Goal: Information Seeking & Learning: Learn about a topic

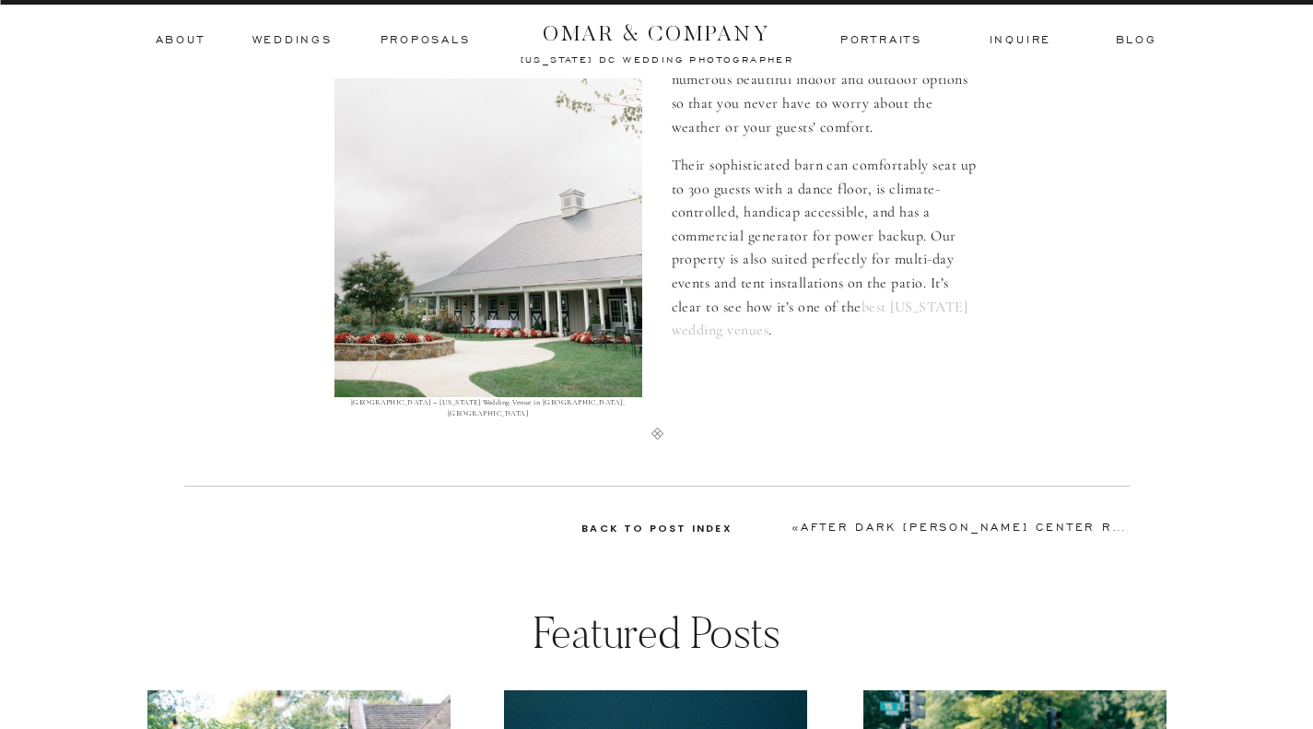
scroll to position [8288, 0]
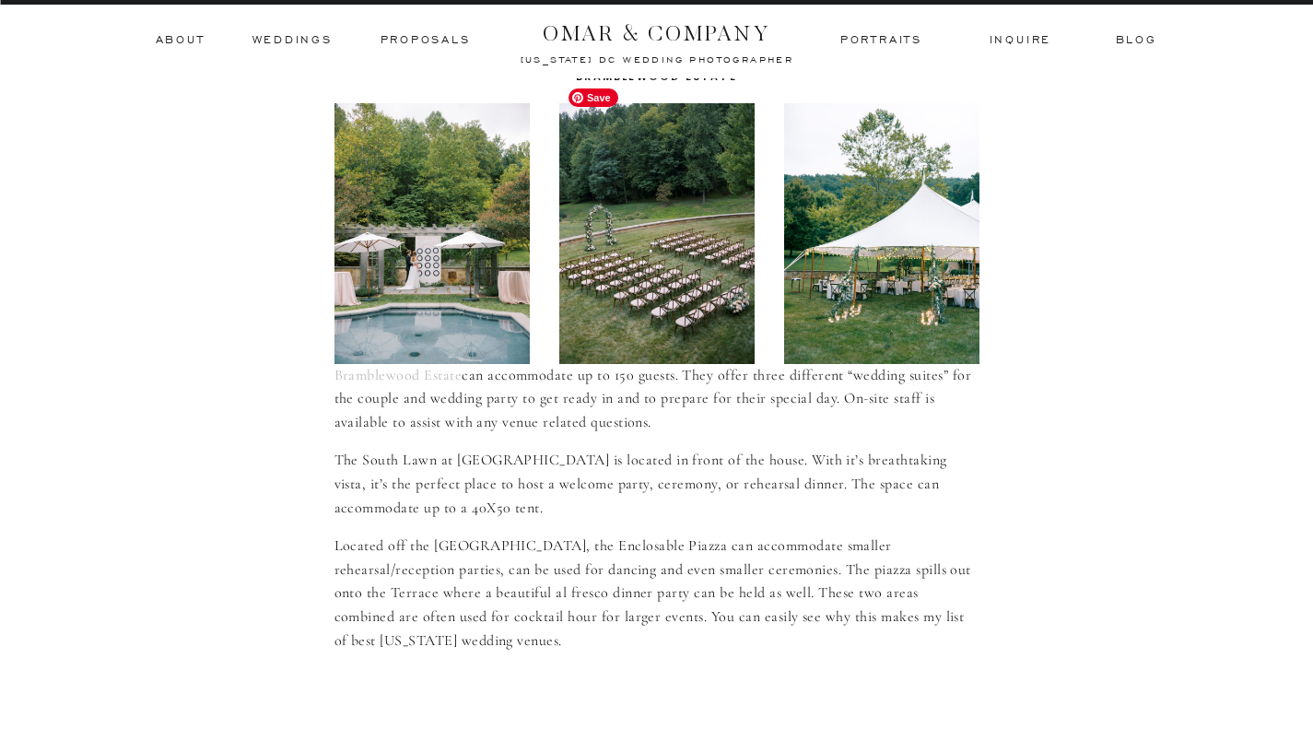
scroll to position [1230, 0]
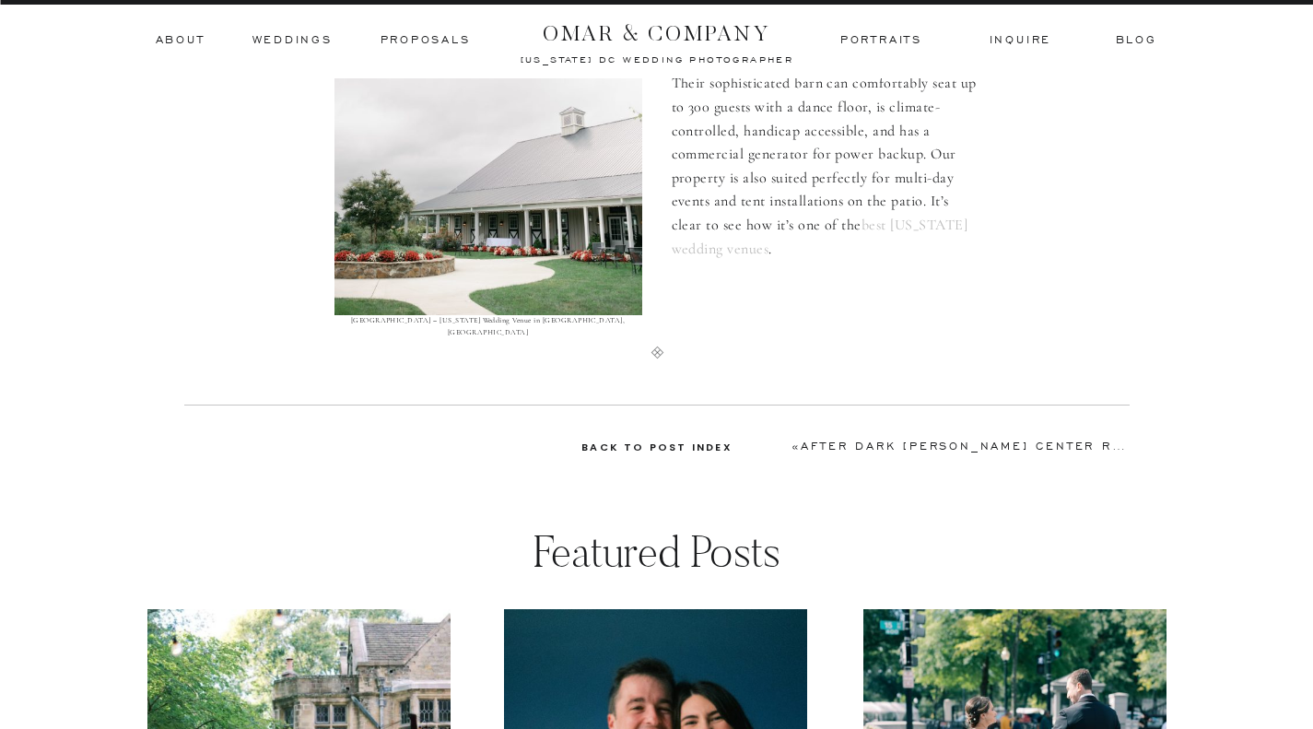
scroll to position [8309, 0]
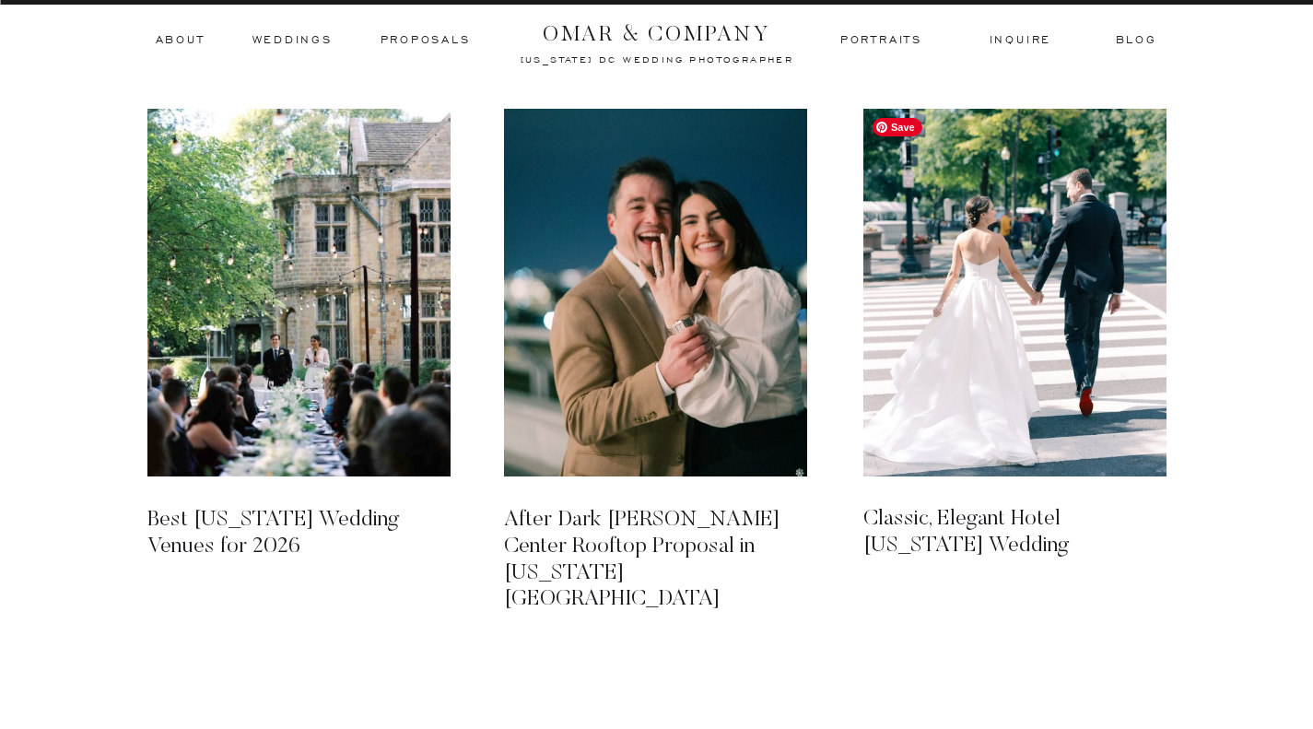
scroll to position [8795, 0]
